Goal: Information Seeking & Learning: Check status

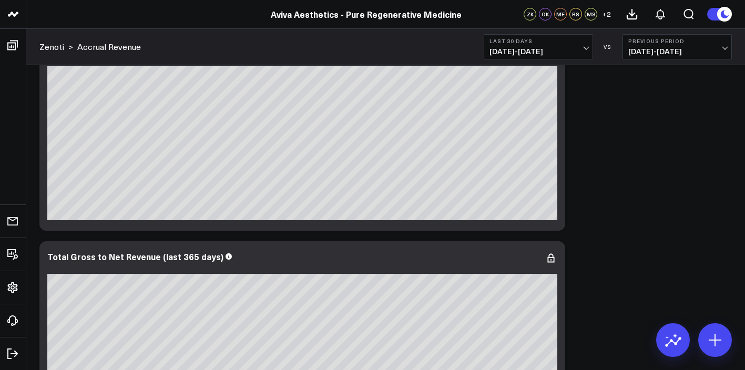
scroll to position [356, 0]
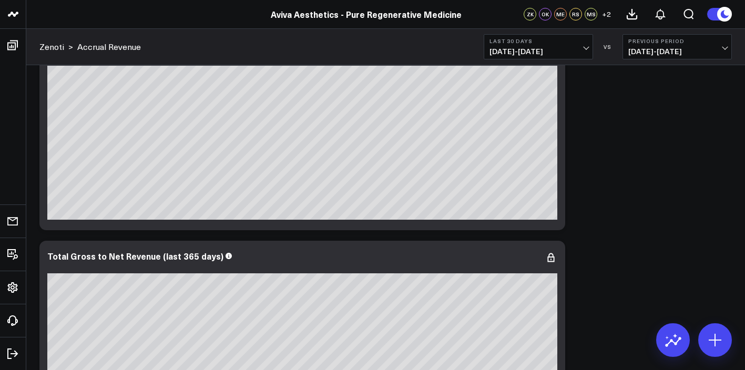
click at [587, 52] on button "Last 30 Days [DATE] - [DATE]" at bounding box center [538, 46] width 109 height 25
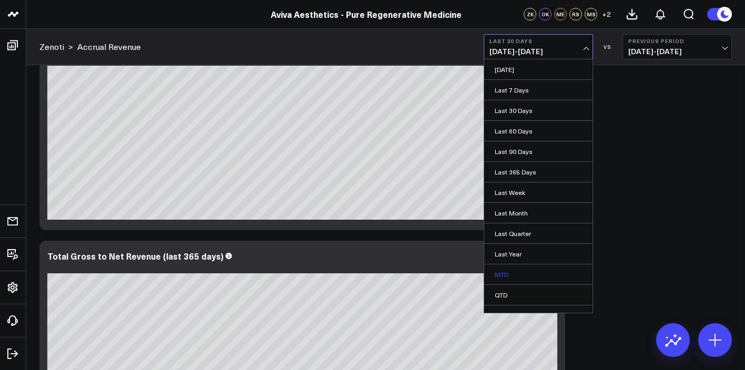
click at [505, 272] on link "MTD" at bounding box center [538, 274] width 108 height 20
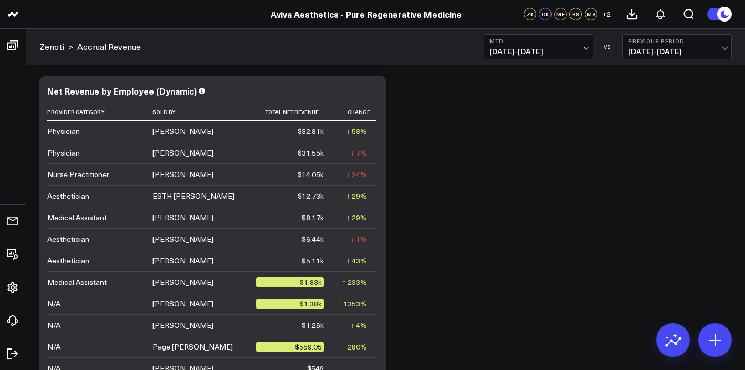
scroll to position [1382, 0]
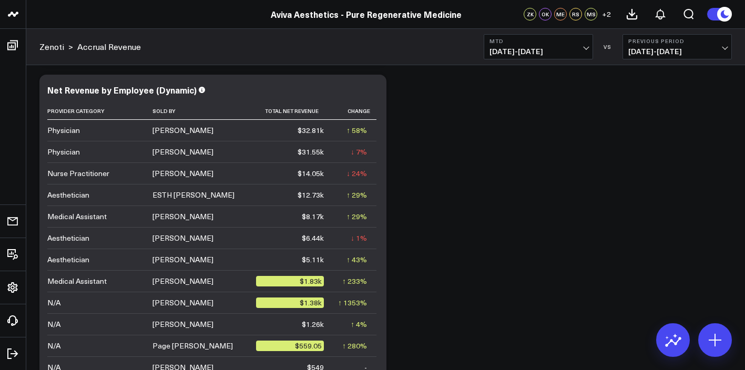
click at [587, 48] on span "[DATE] - [DATE]" at bounding box center [538, 51] width 98 height 8
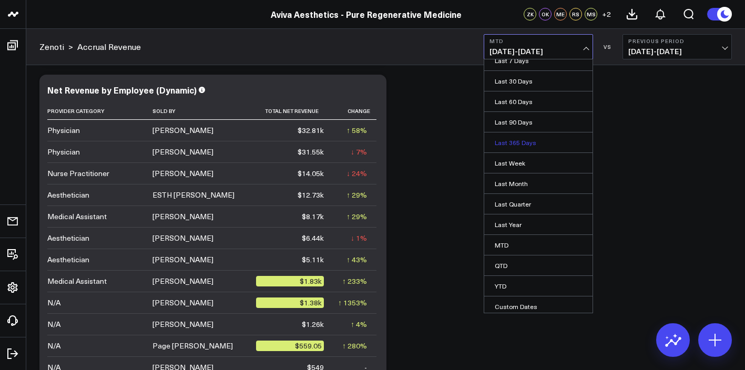
scroll to position [33, 0]
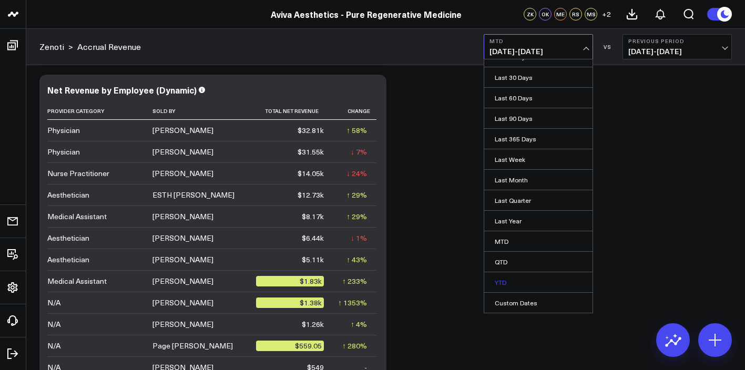
click at [499, 280] on link "YTD" at bounding box center [538, 282] width 108 height 20
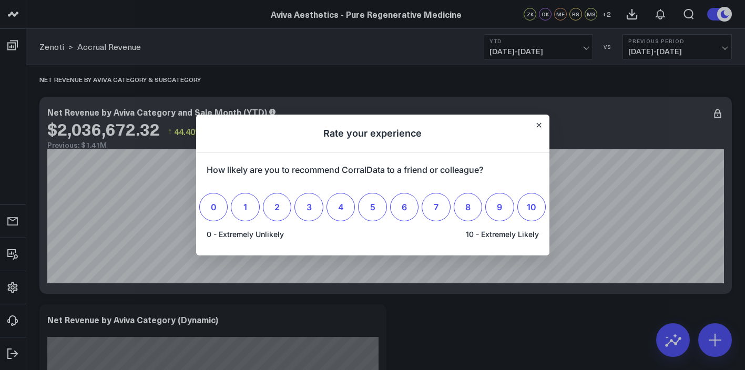
scroll to position [2430, 0]
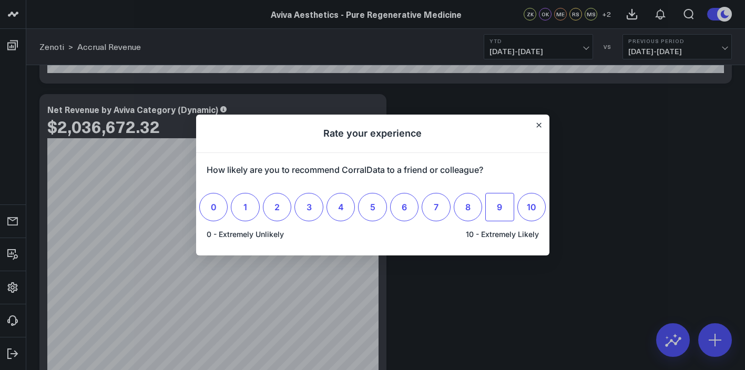
click at [497, 208] on span "9" at bounding box center [499, 207] width 5 height 11
click at [499, 207] on input "9" at bounding box center [499, 207] width 0 height 0
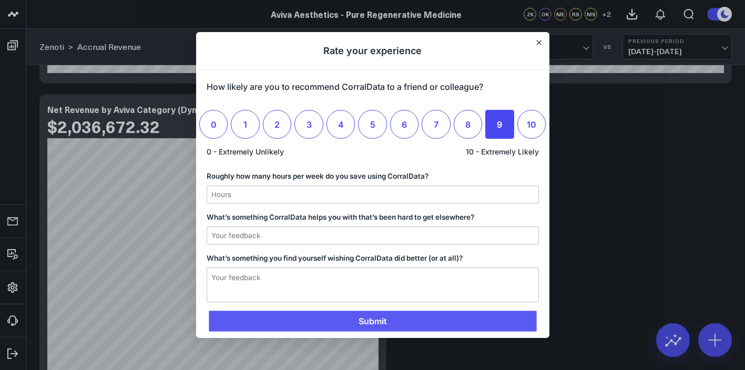
click at [472, 322] on span "Submit" at bounding box center [373, 321] width 328 height 21
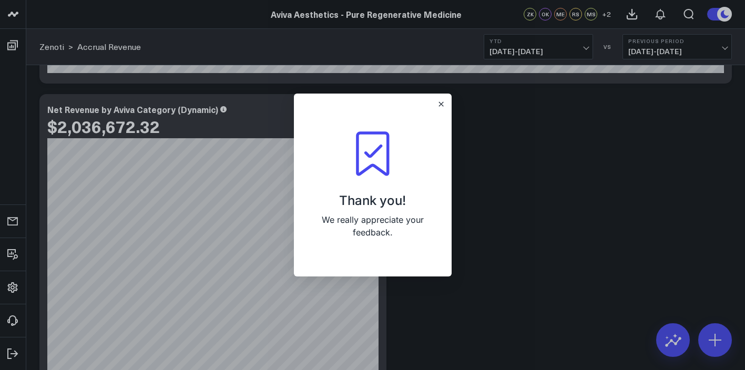
click at [442, 100] on div "Thank you! We really appreciate your feedback." at bounding box center [373, 185] width 158 height 182
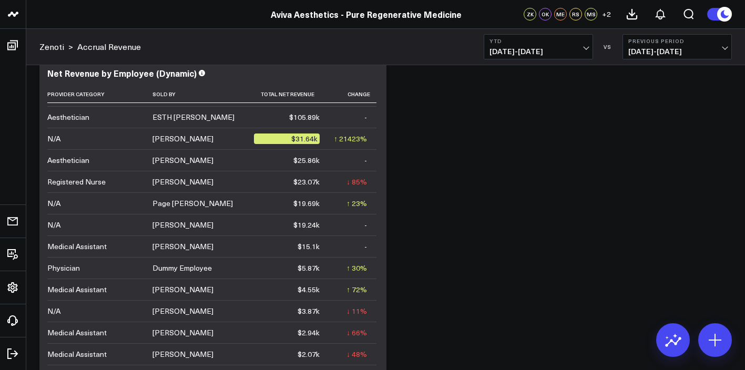
scroll to position [1395, 0]
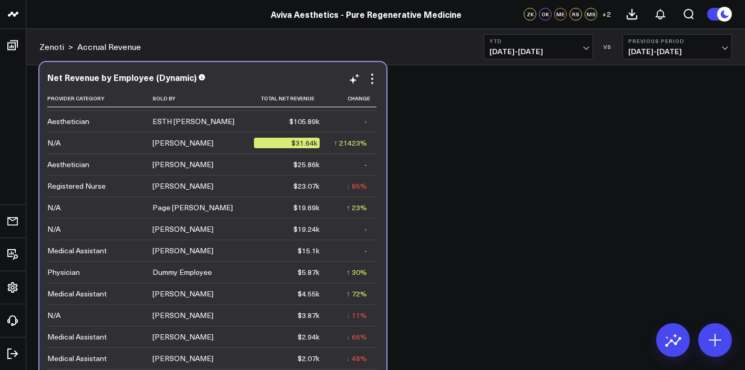
click at [179, 146] on div "[PERSON_NAME]" at bounding box center [182, 143] width 61 height 11
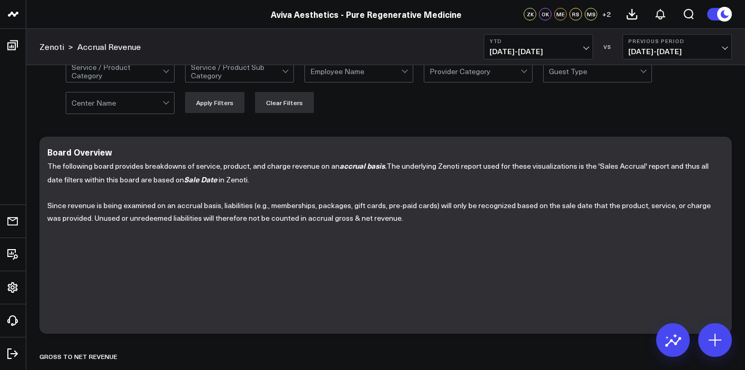
scroll to position [0, 0]
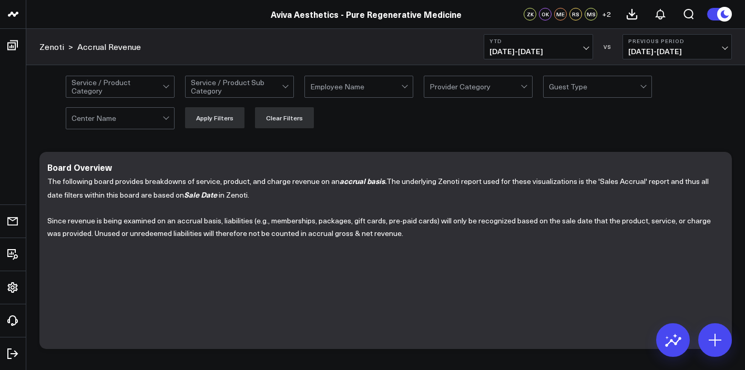
click at [487, 129] on div "Service / Product Category Service / Product Sub Category Employee Name Provide…" at bounding box center [385, 102] width 719 height 74
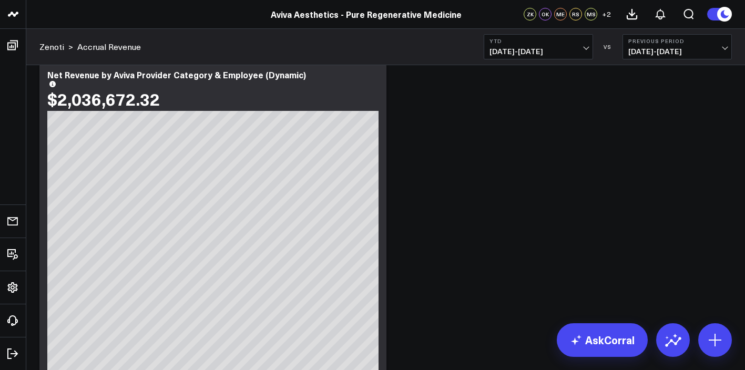
scroll to position [984, 0]
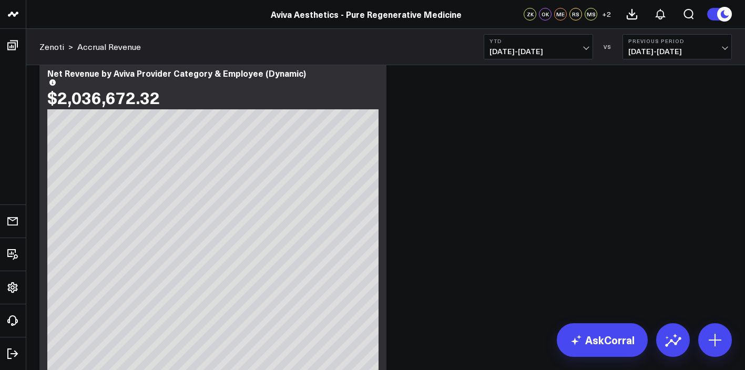
click at [717, 53] on span "[DATE] - [DATE]" at bounding box center [677, 51] width 98 height 8
click at [675, 121] on link "No Comparison" at bounding box center [677, 131] width 108 height 20
click at [692, 48] on button "No Comparison" at bounding box center [676, 46] width 109 height 25
click at [642, 113] on link "YoY" at bounding box center [677, 110] width 108 height 20
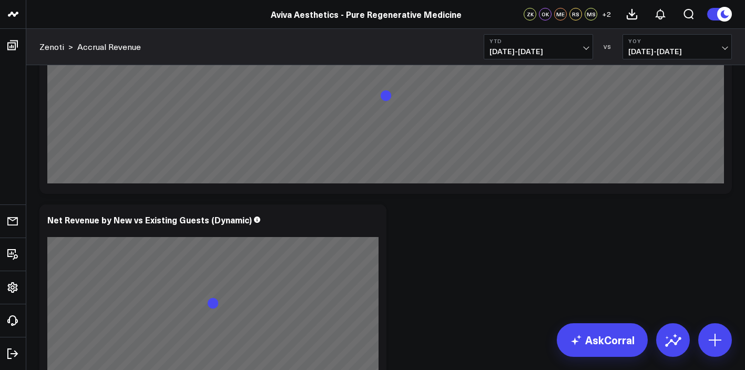
scroll to position [3808, 0]
